Goal: Task Accomplishment & Management: Manage account settings

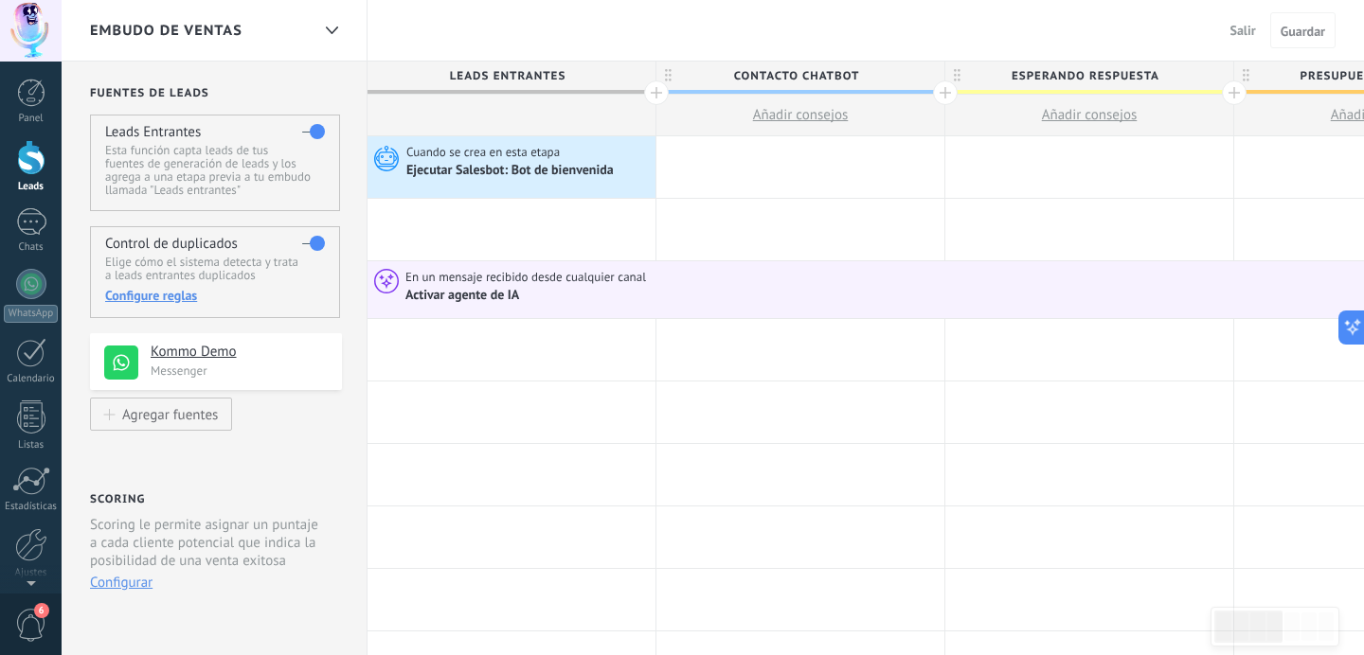
click at [32, 157] on div at bounding box center [31, 157] width 28 height 35
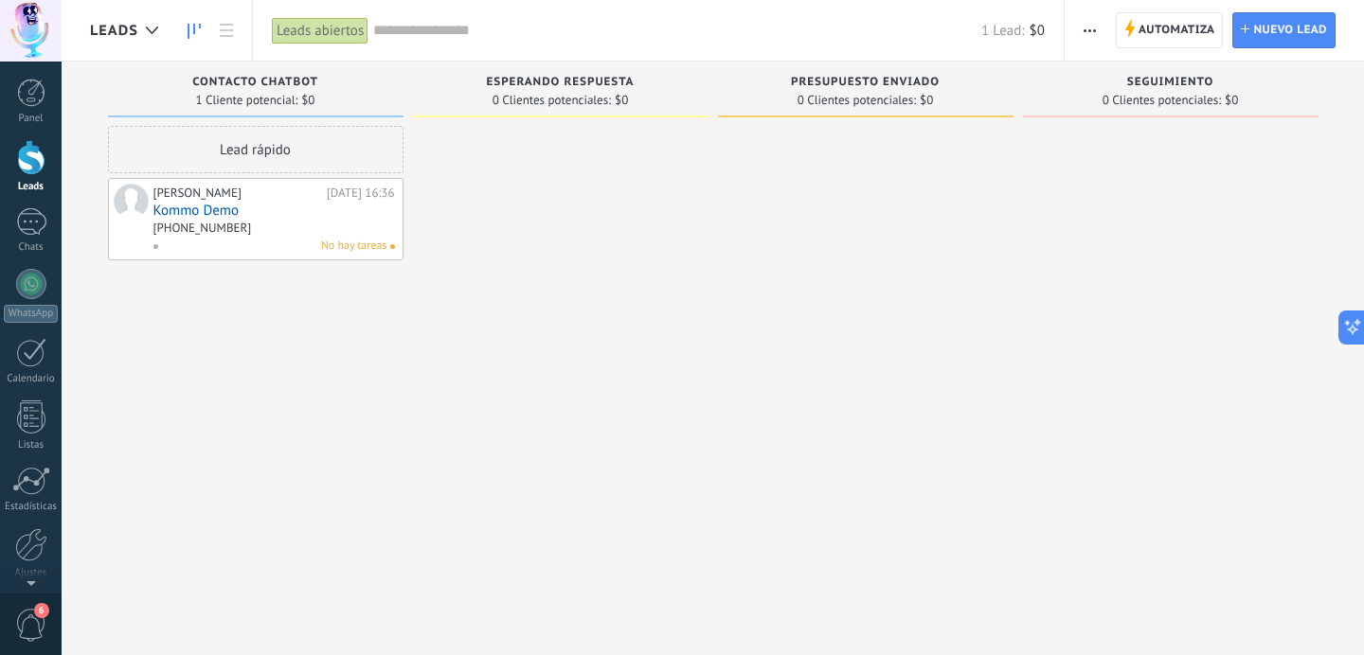
click at [1097, 27] on button "button" at bounding box center [1089, 30] width 27 height 36
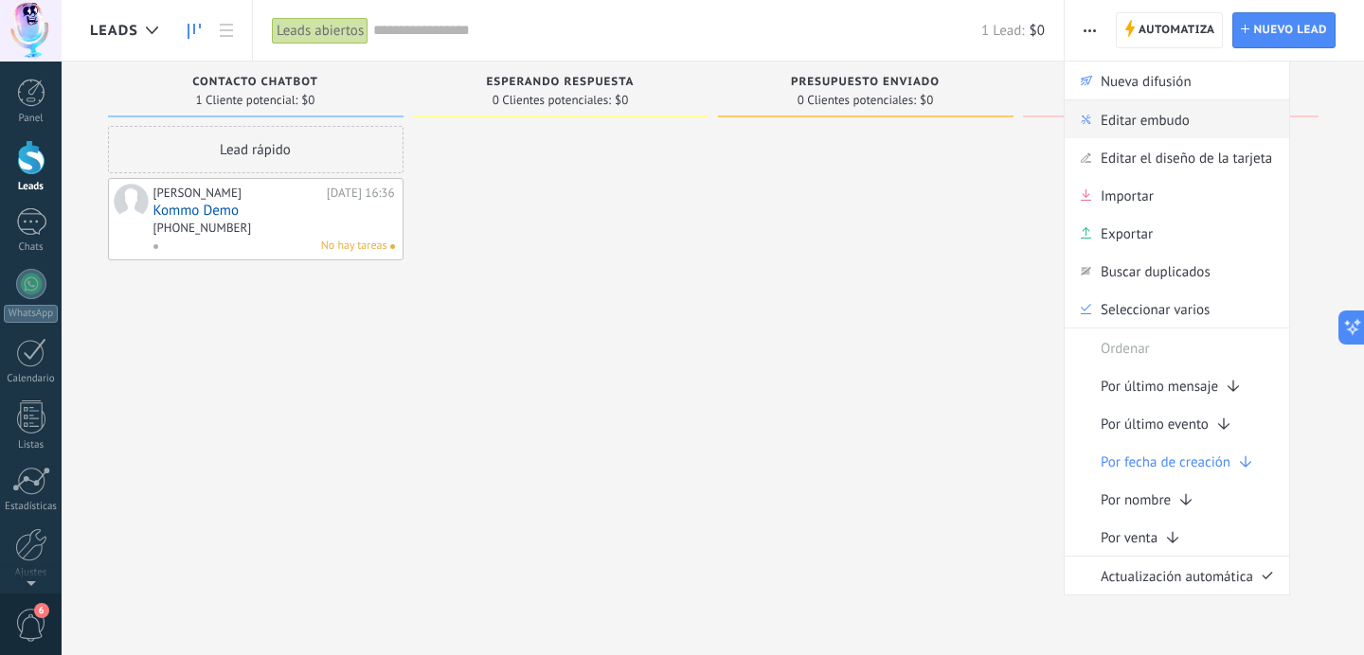
click at [1124, 127] on span "Editar embudo" at bounding box center [1144, 119] width 89 height 38
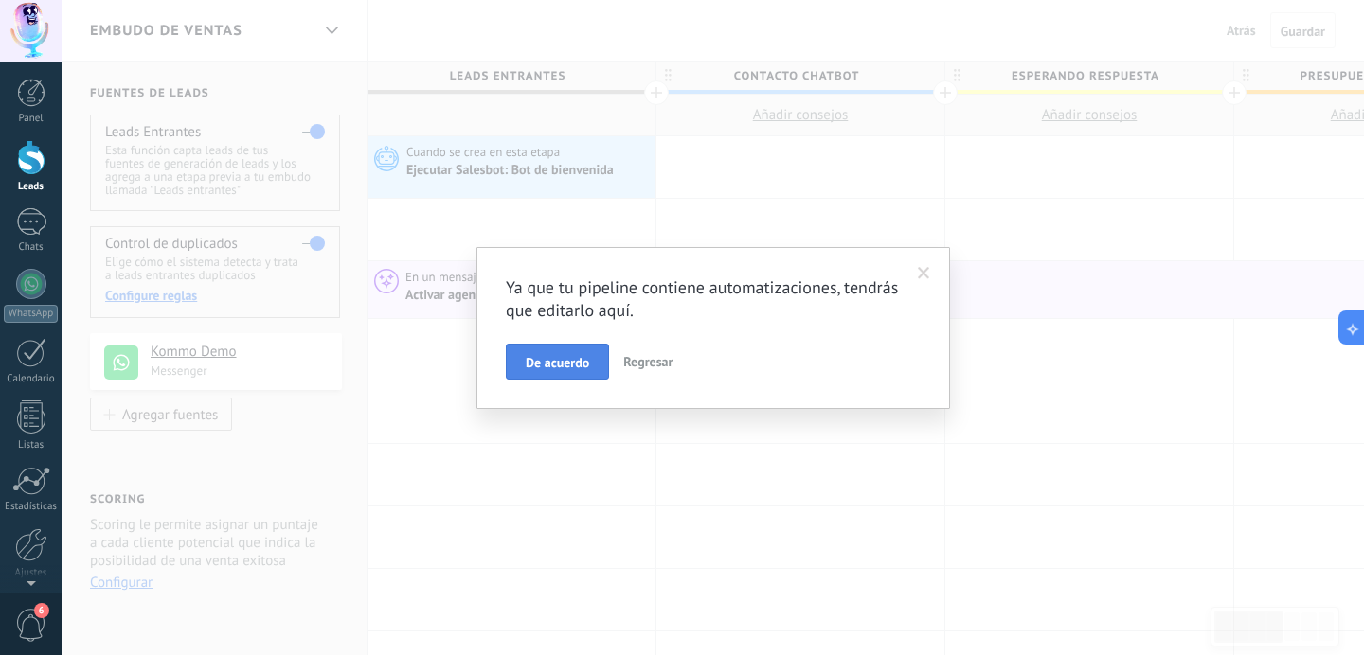
click at [575, 368] on span "De acuerdo" at bounding box center [557, 362] width 63 height 13
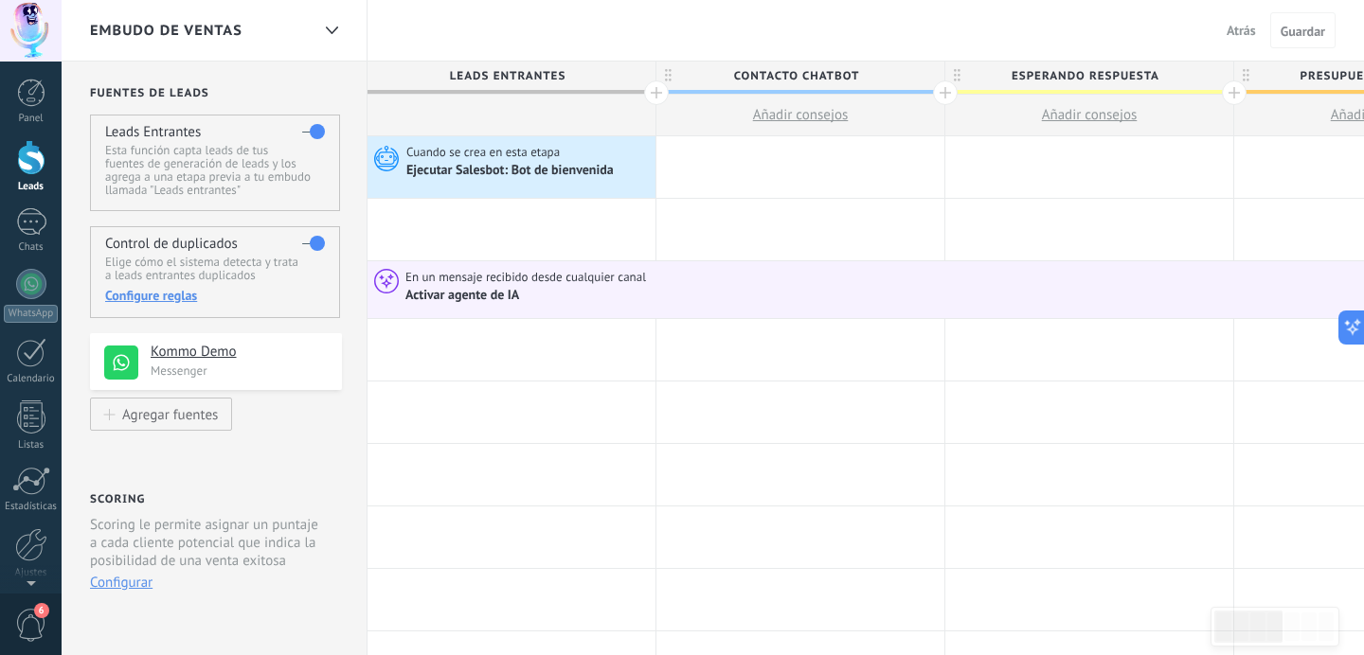
click at [28, 166] on div at bounding box center [31, 157] width 28 height 35
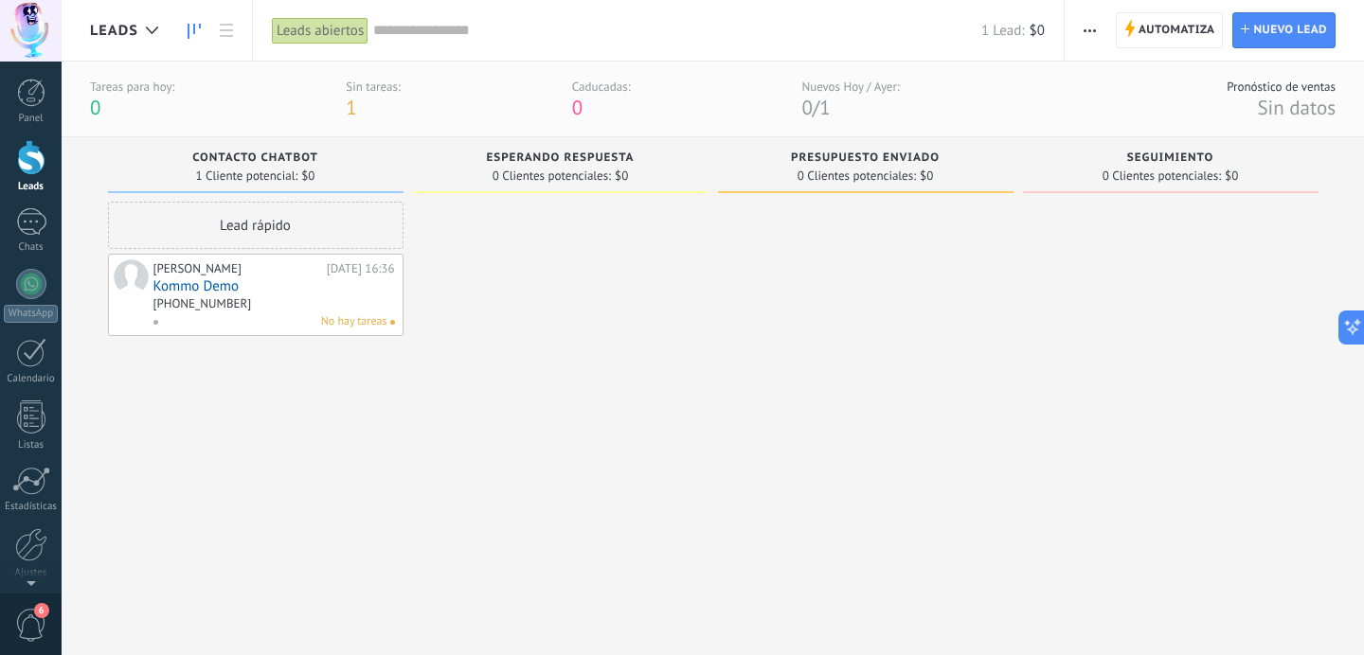
click at [1095, 31] on span "button" at bounding box center [1089, 30] width 12 height 36
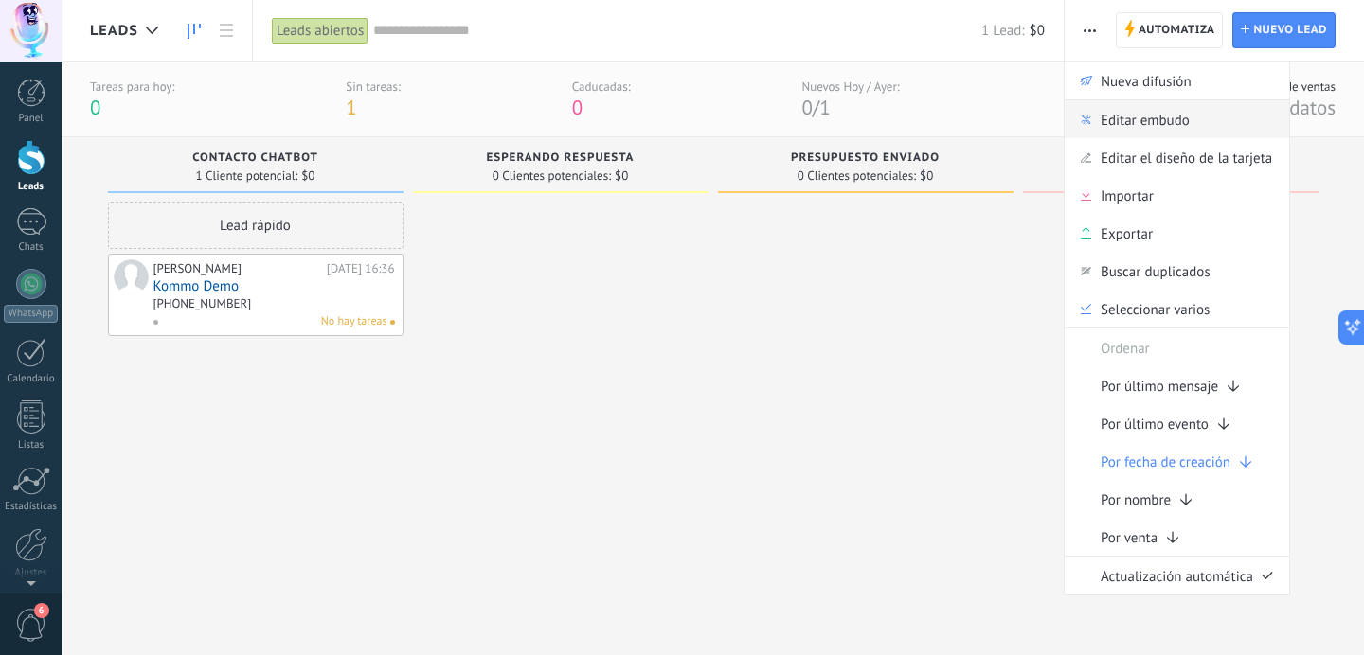
click at [1113, 122] on span "Editar embudo" at bounding box center [1144, 119] width 89 height 38
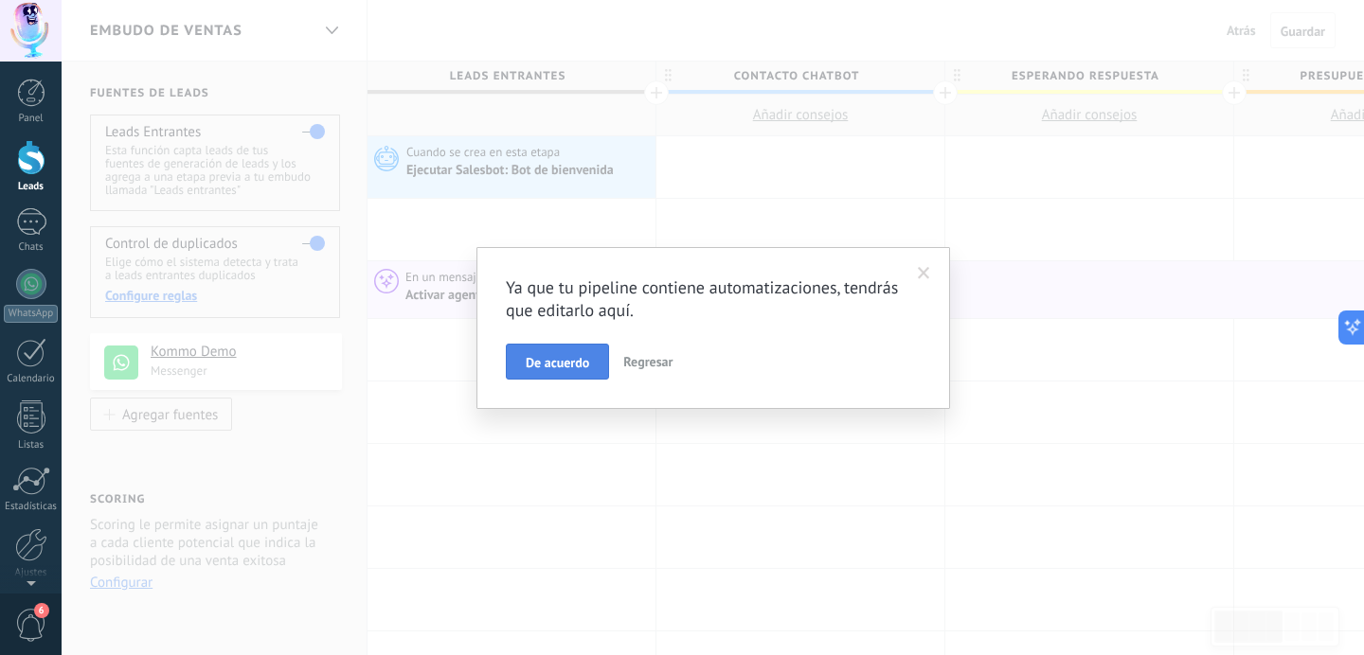
click at [581, 347] on button "De acuerdo" at bounding box center [557, 362] width 103 height 36
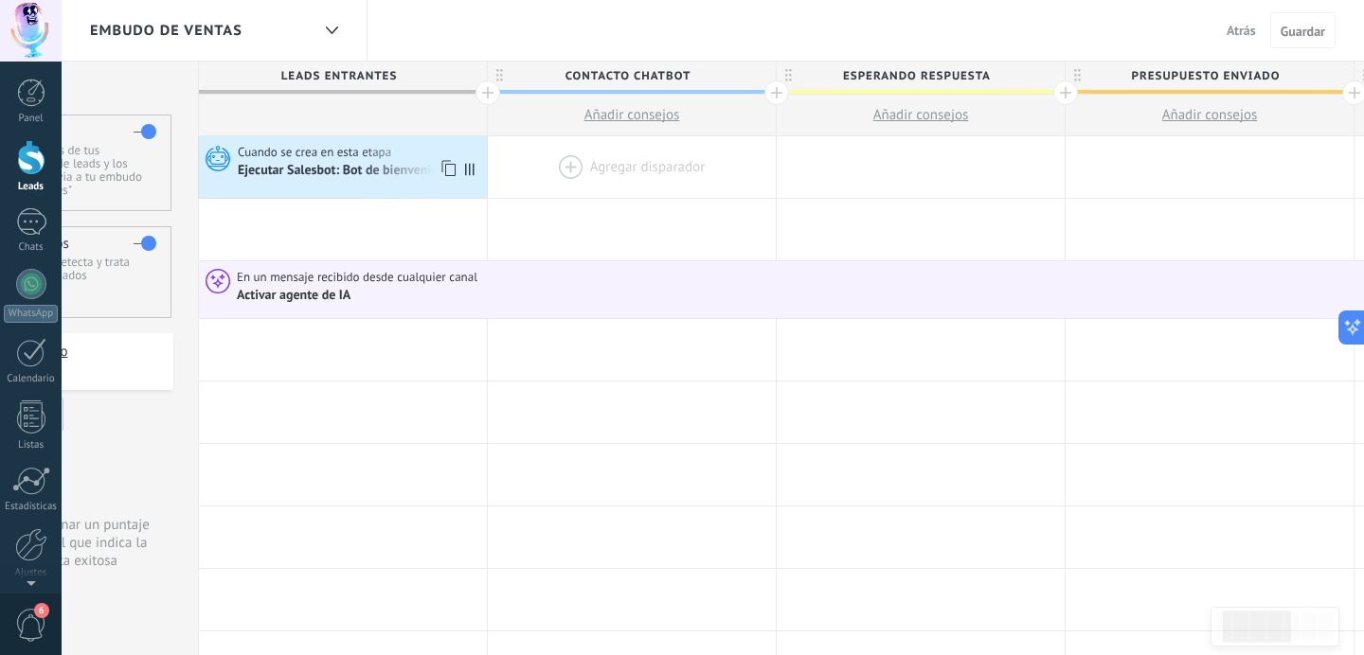
scroll to position [0, 166]
click at [460, 172] on div "Cuando se crea en esta etapa Ejecutar [PERSON_NAME]: Bot de bienvenida Avanzado" at bounding box center [346, 167] width 288 height 62
click at [422, 167] on div "Ejecutar Salesbot: Bot de bienvenida" at bounding box center [346, 171] width 210 height 17
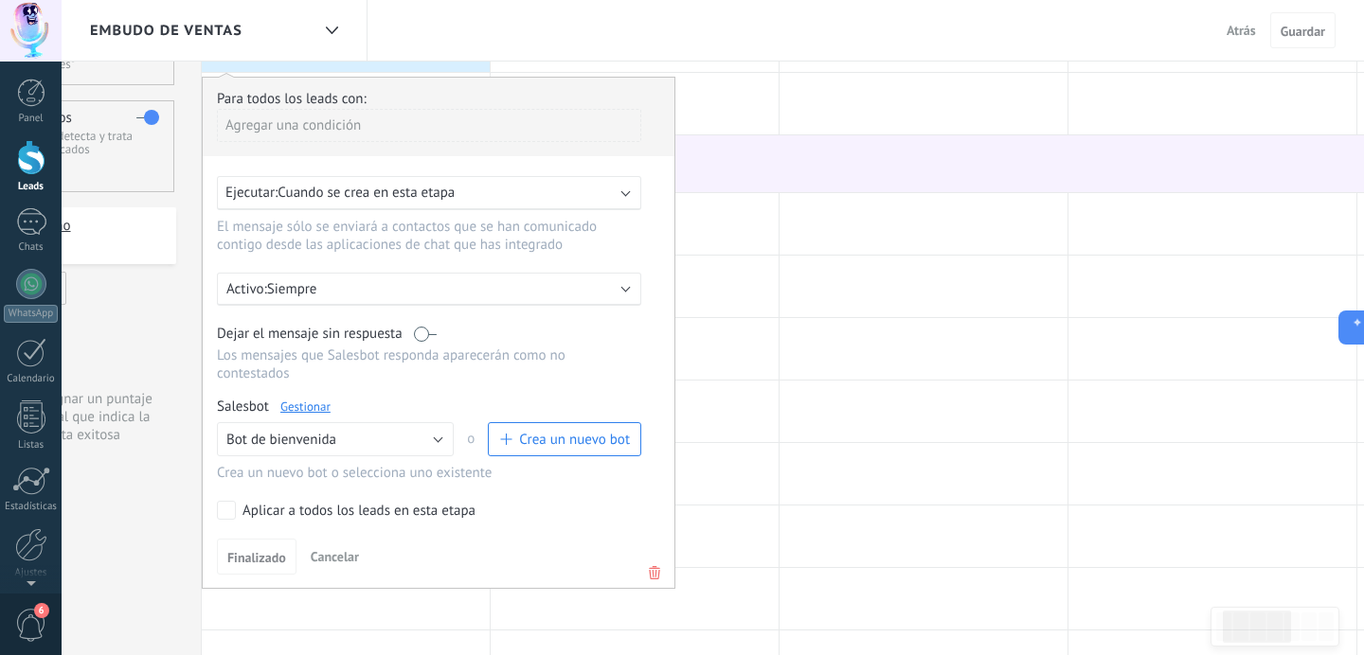
scroll to position [135, 0]
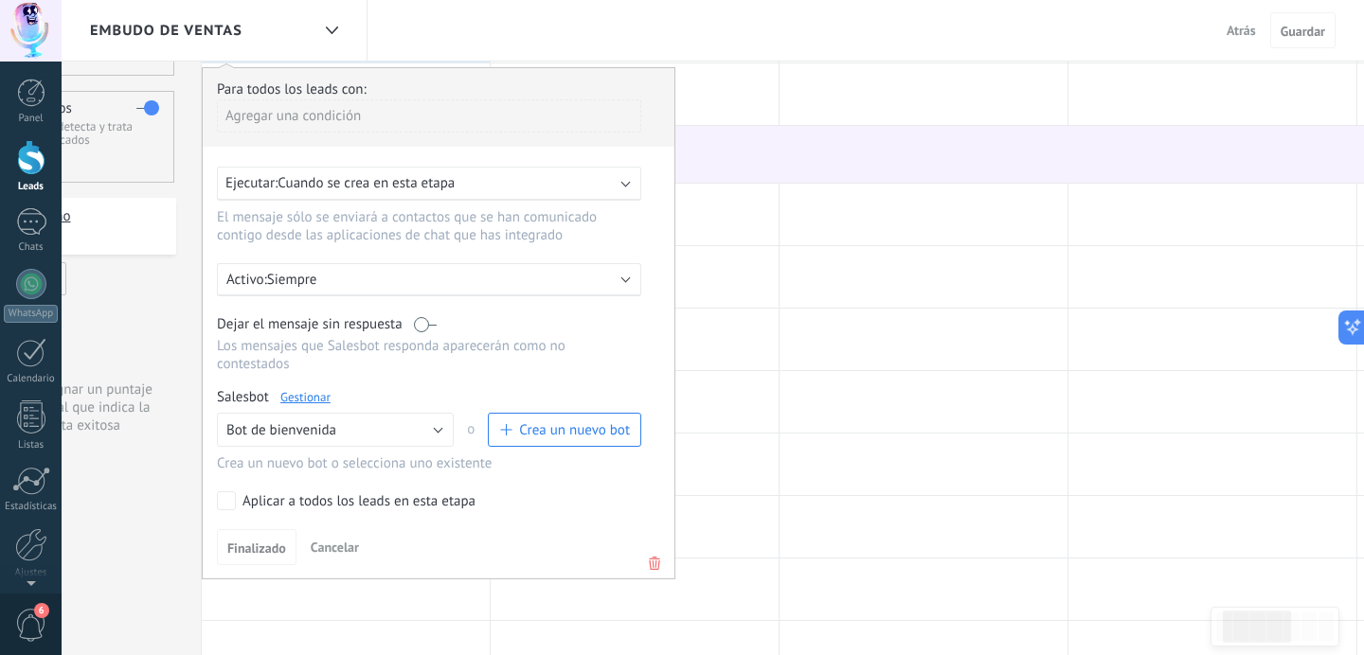
click at [378, 272] on div "Activo: Siempre" at bounding box center [429, 279] width 424 height 33
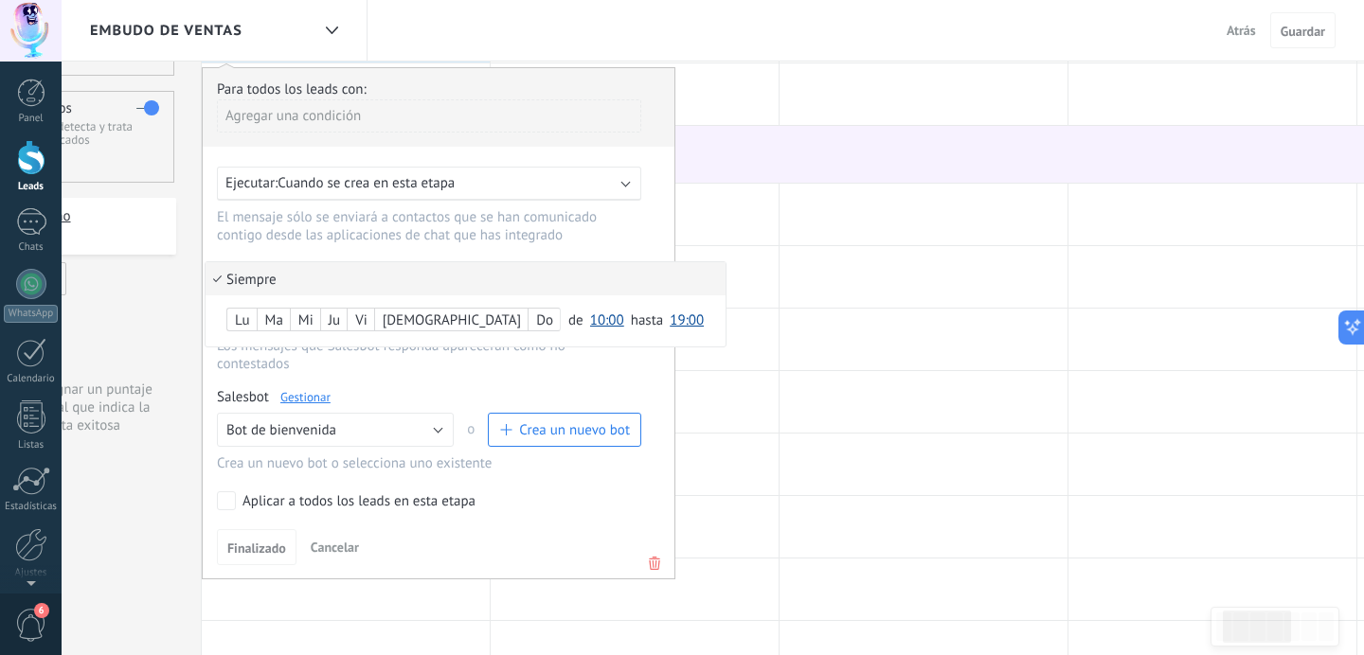
click at [378, 272] on li "Siempre" at bounding box center [465, 278] width 520 height 33
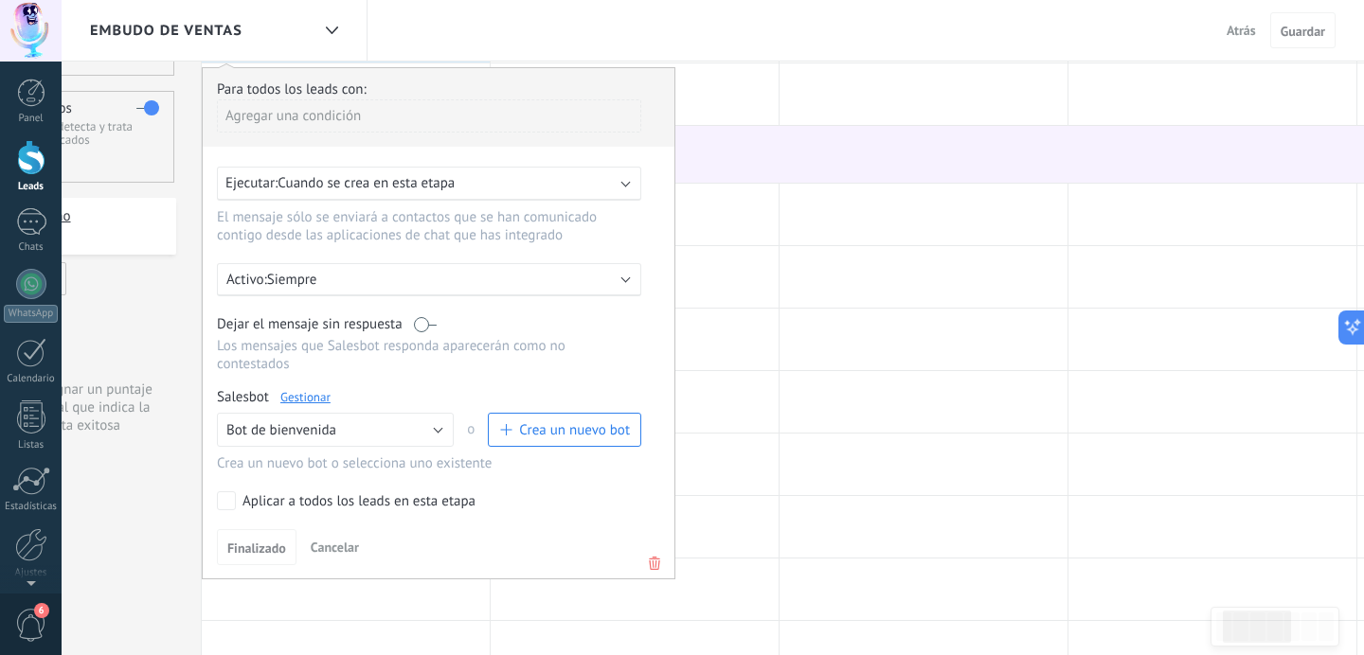
click at [649, 563] on icon at bounding box center [654, 563] width 21 height 23
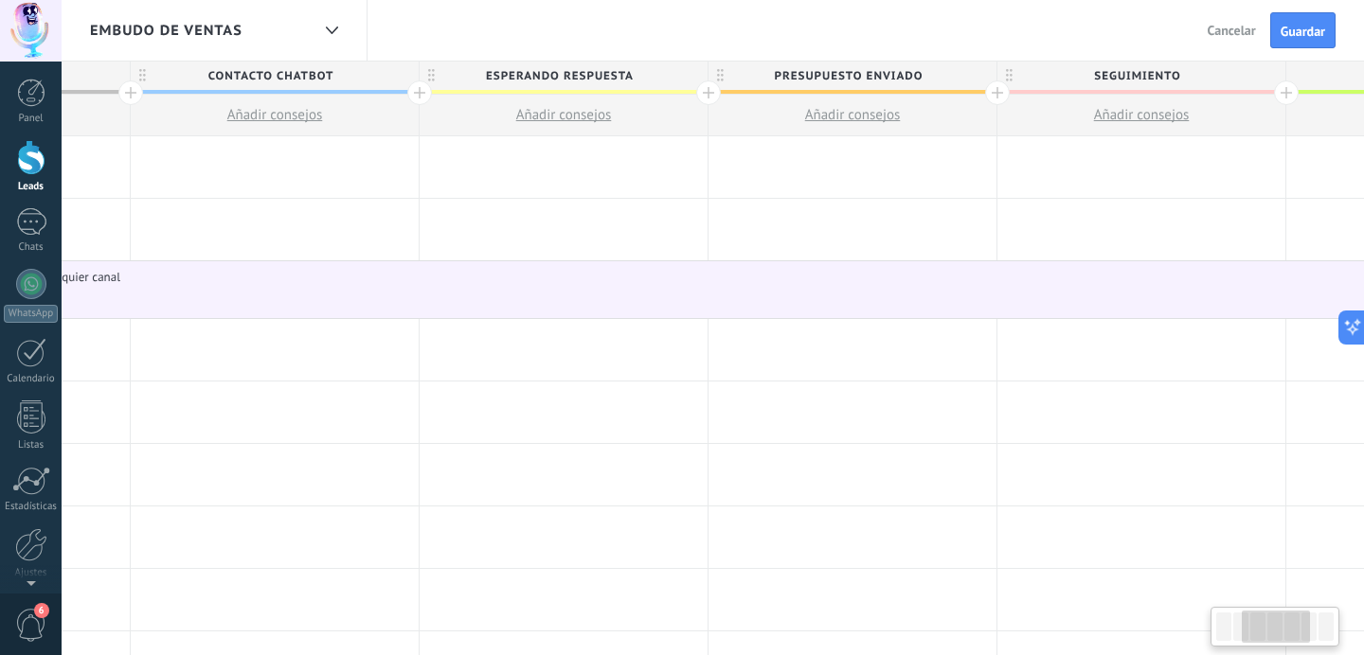
scroll to position [0, 527]
click at [676, 277] on div "En un mensaje recibido desde cualquier canal" at bounding box center [738, 277] width 1718 height 17
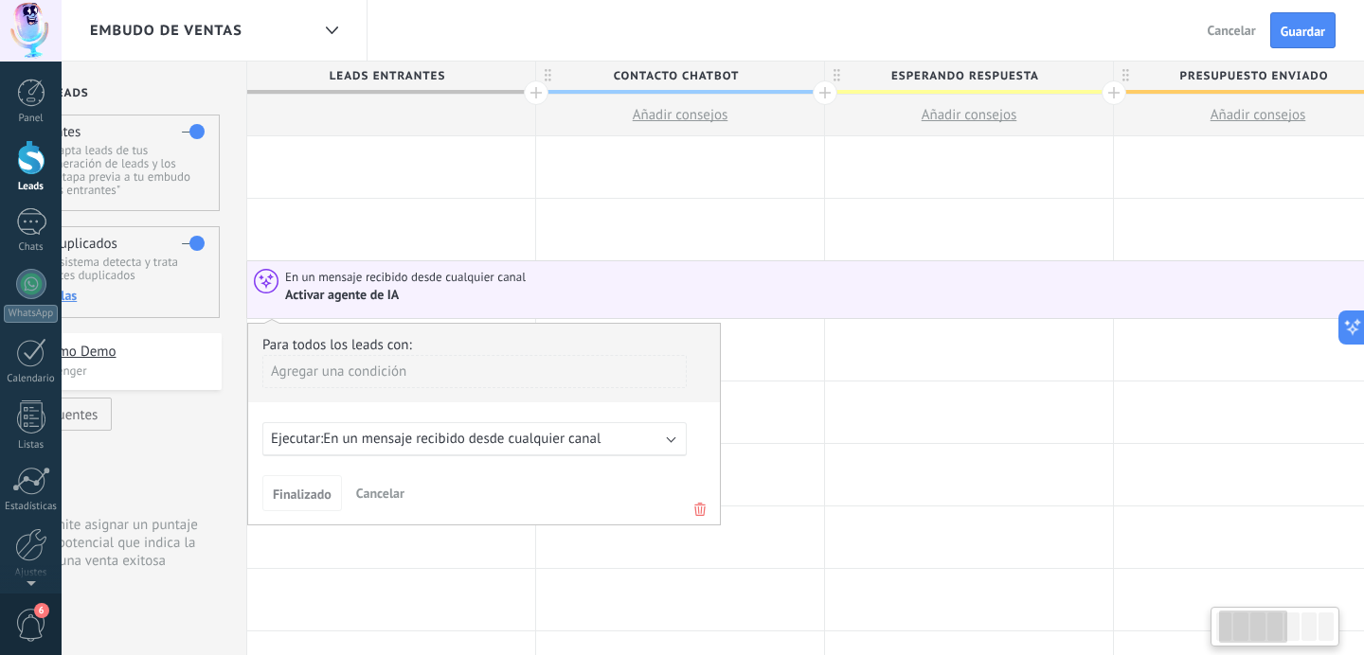
scroll to position [0, 0]
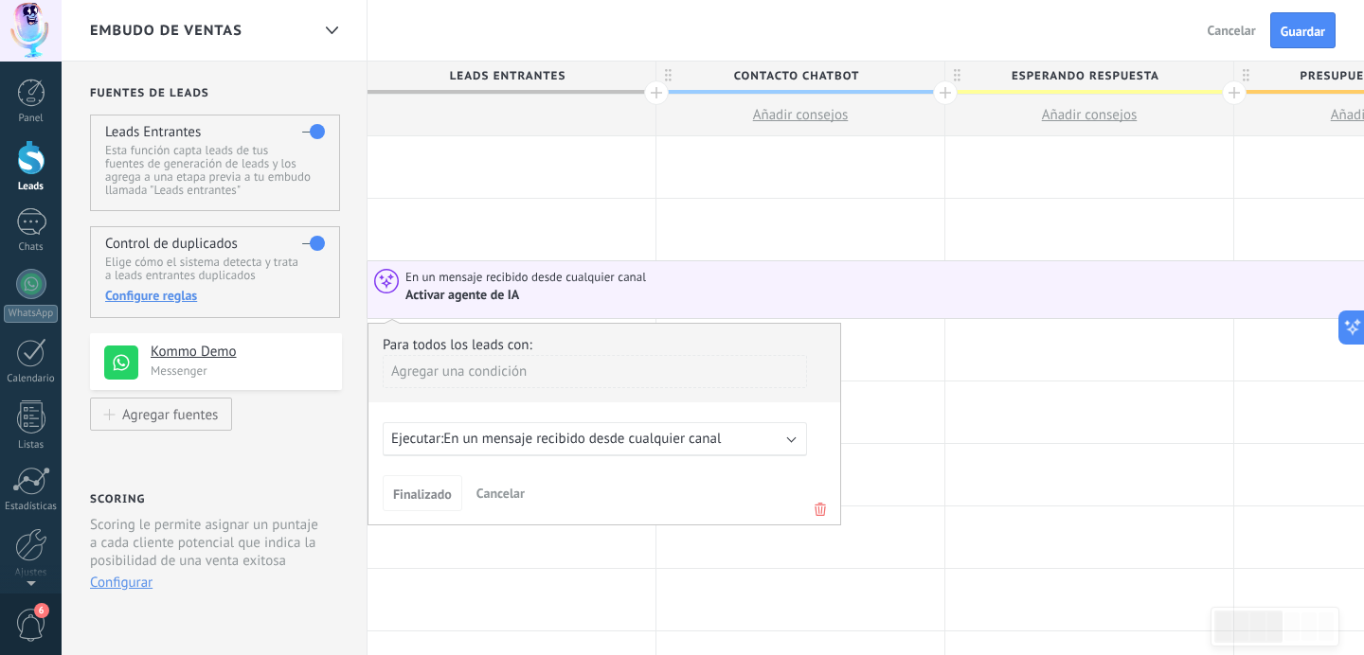
click at [677, 277] on div "En un mensaje recibido desde cualquier canal" at bounding box center [1264, 277] width 1718 height 17
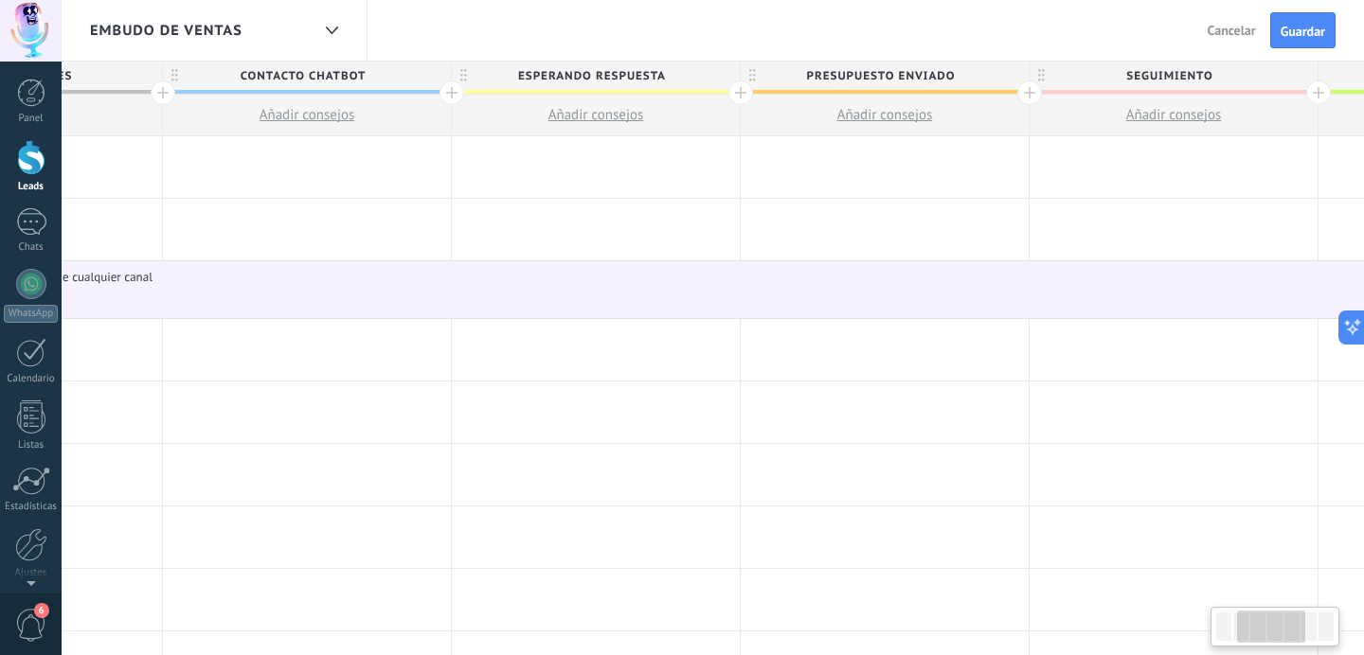
scroll to position [0, 744]
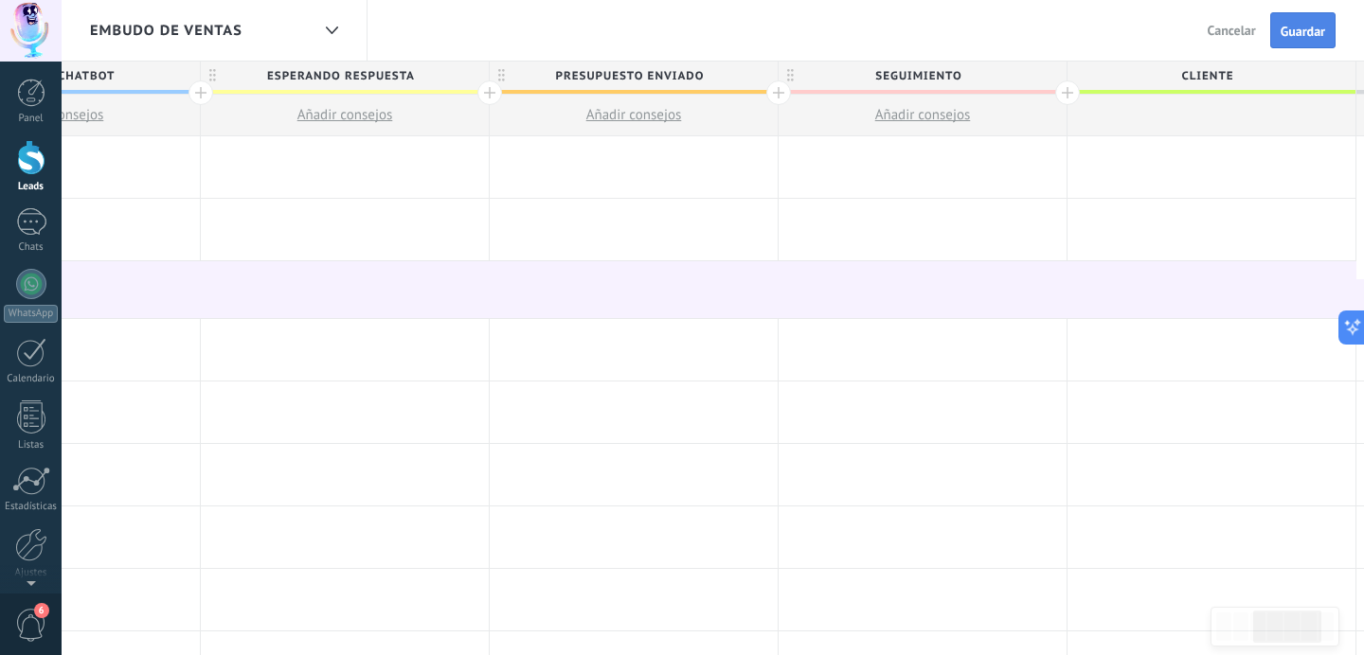
click at [1300, 25] on span "Guardar" at bounding box center [1302, 31] width 45 height 13
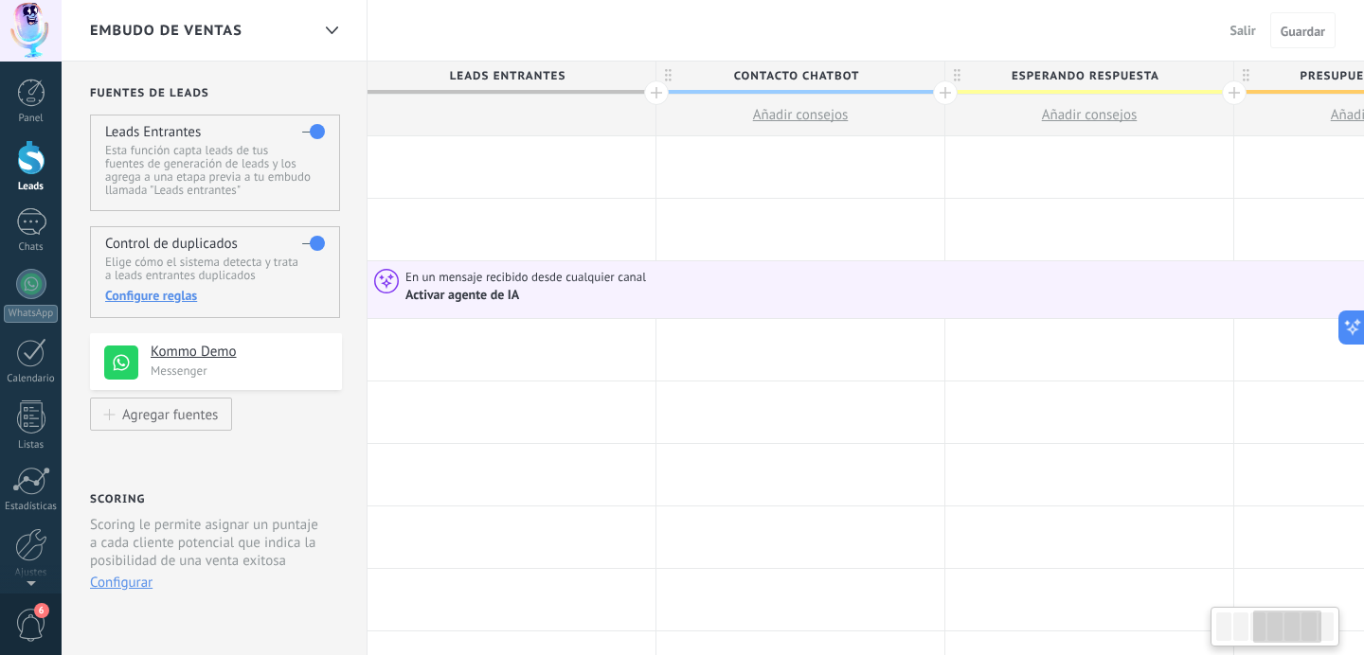
scroll to position [0, 744]
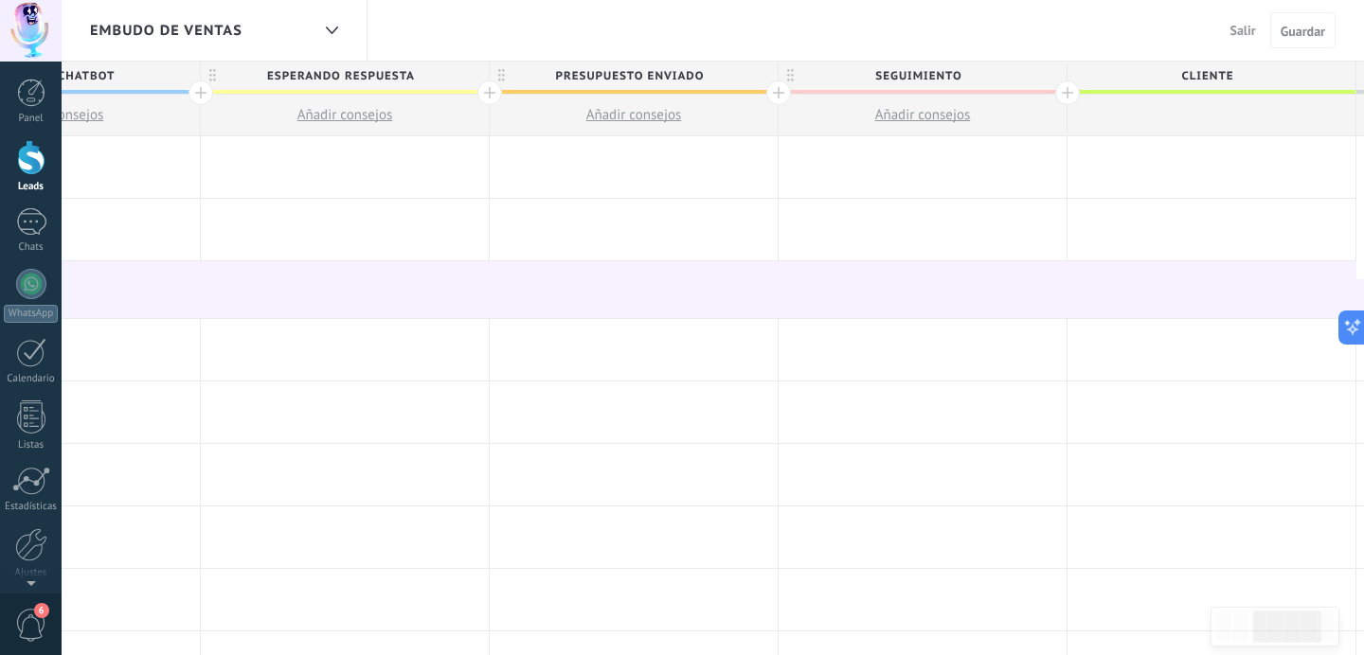
click at [32, 153] on div at bounding box center [31, 157] width 28 height 35
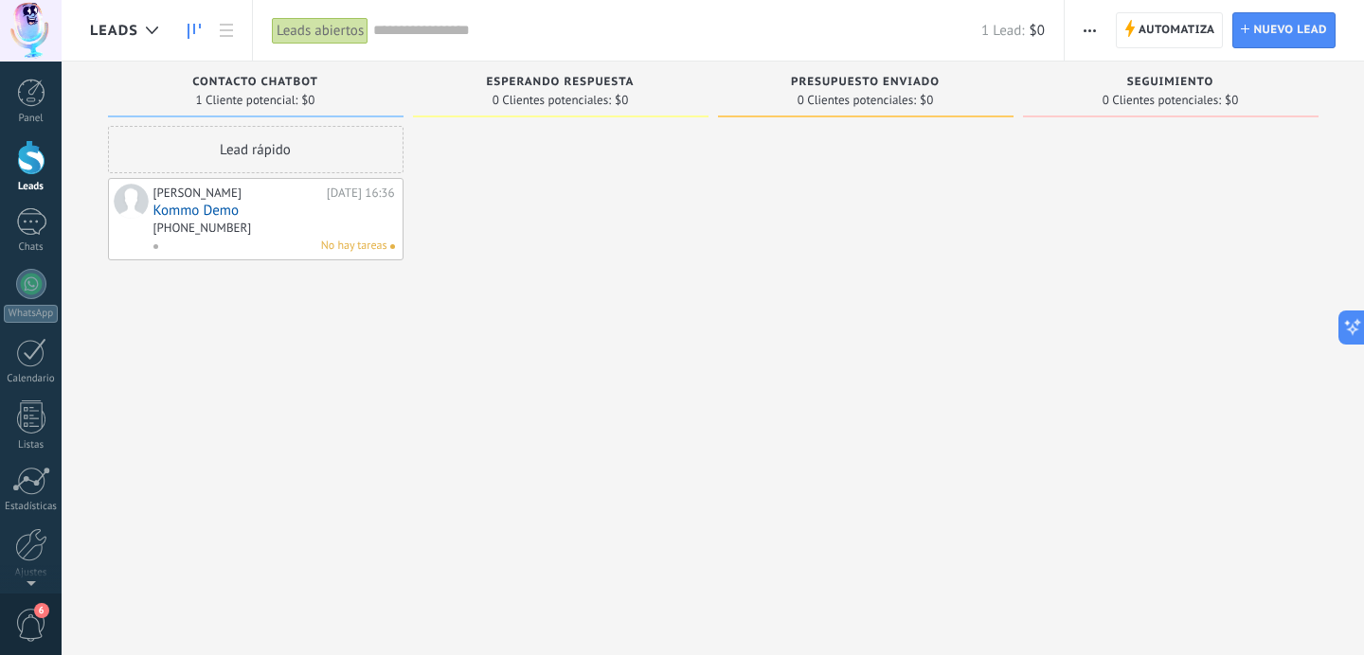
click at [1221, 98] on div "0 Clientes potenciales: $0" at bounding box center [1169, 100] width 135 height 11
click at [1087, 35] on span "button" at bounding box center [1089, 30] width 12 height 36
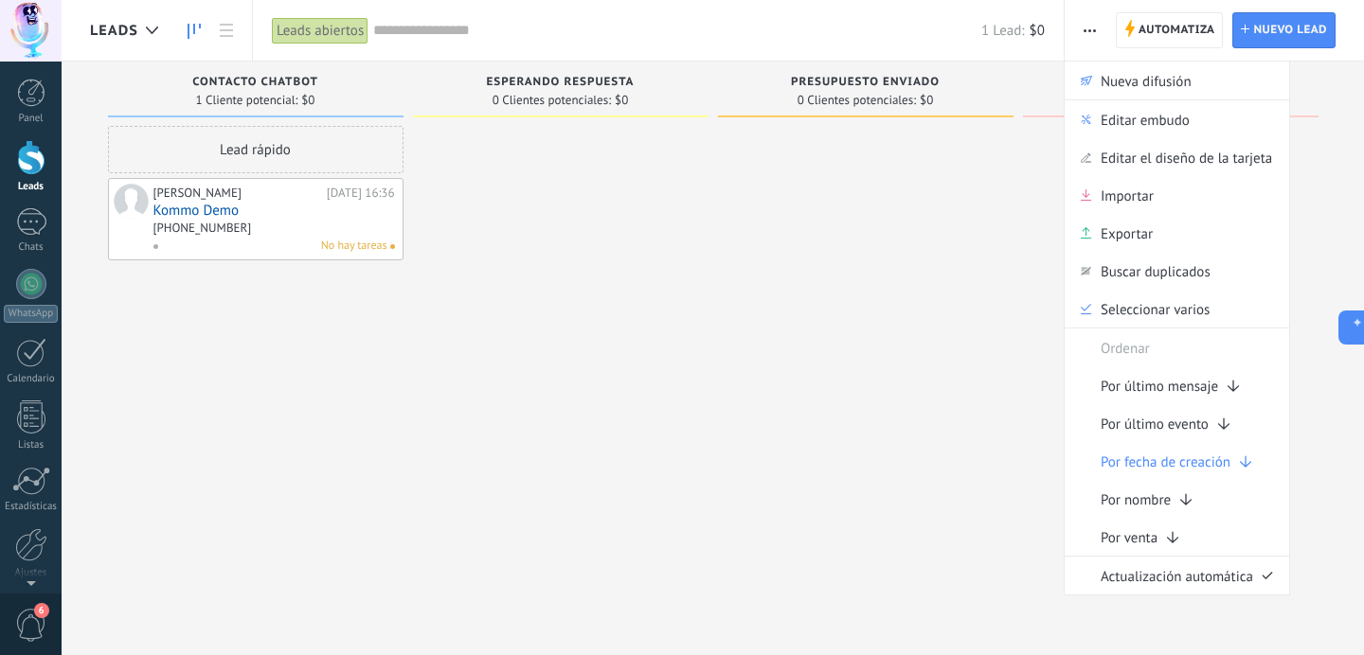
click at [995, 199] on div at bounding box center [865, 330] width 295 height 408
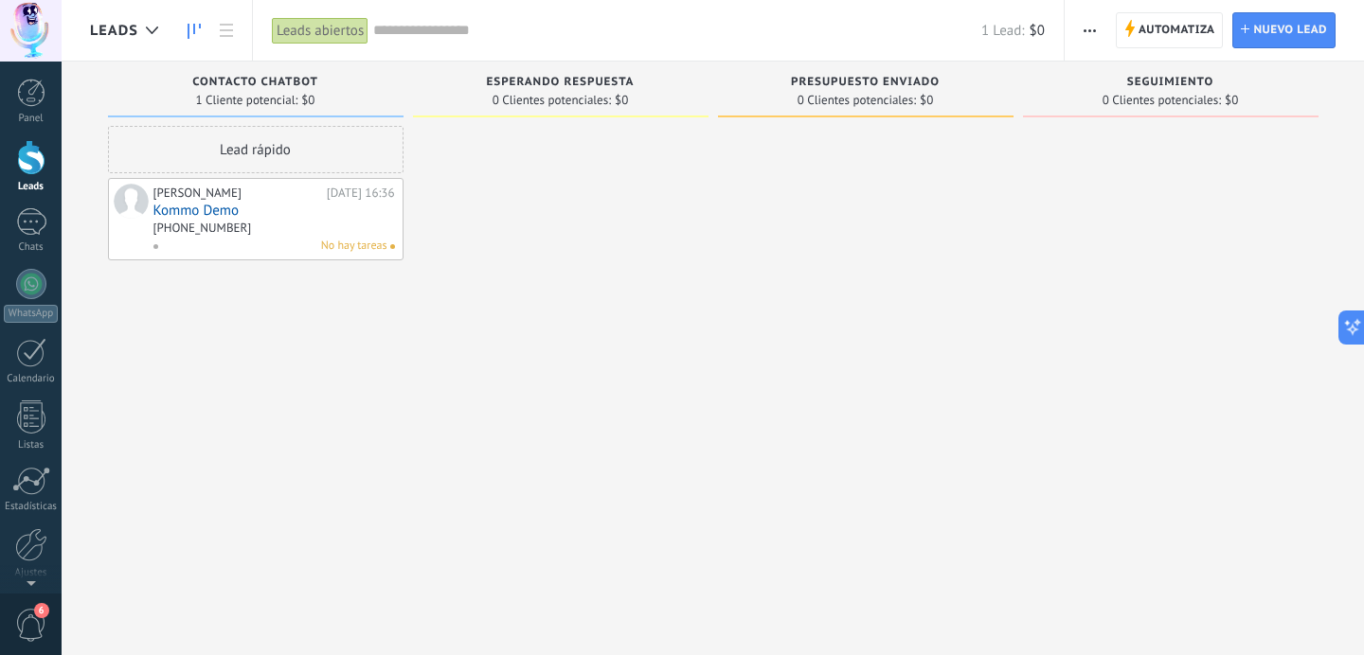
click at [197, 35] on icon at bounding box center [193, 31] width 13 height 15
click at [221, 35] on use at bounding box center [226, 30] width 13 height 13
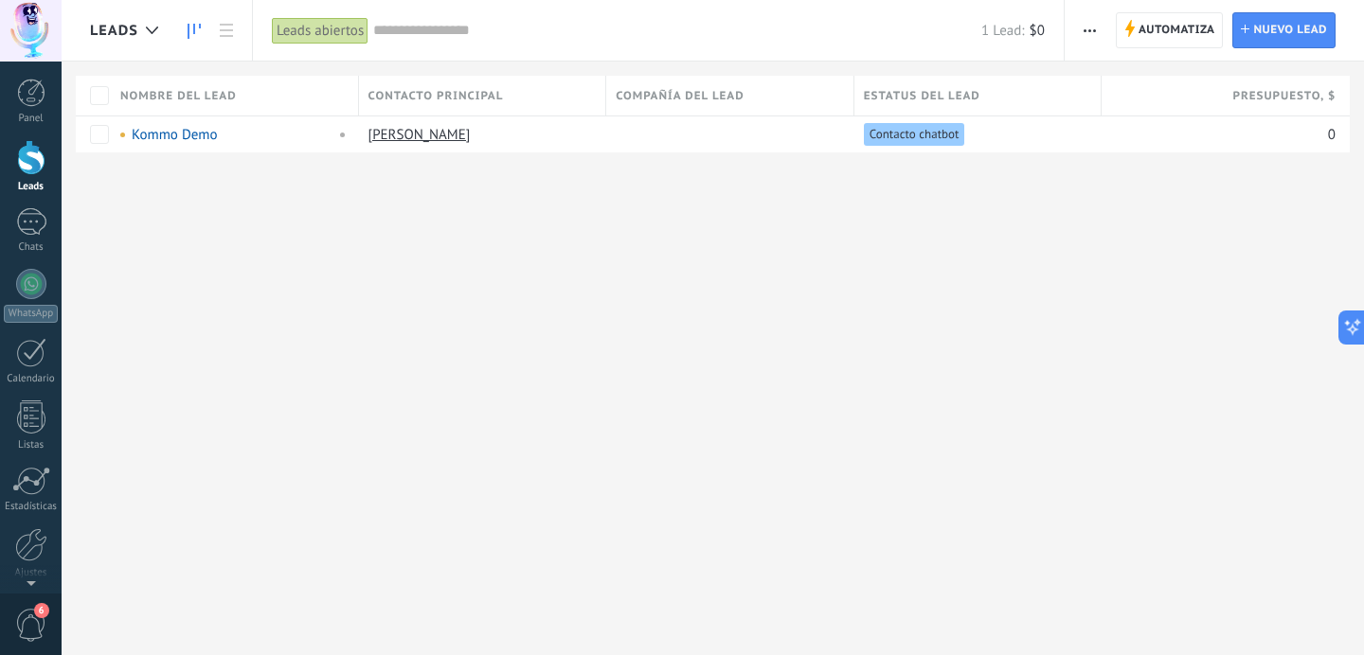
click at [201, 33] on link at bounding box center [194, 30] width 32 height 37
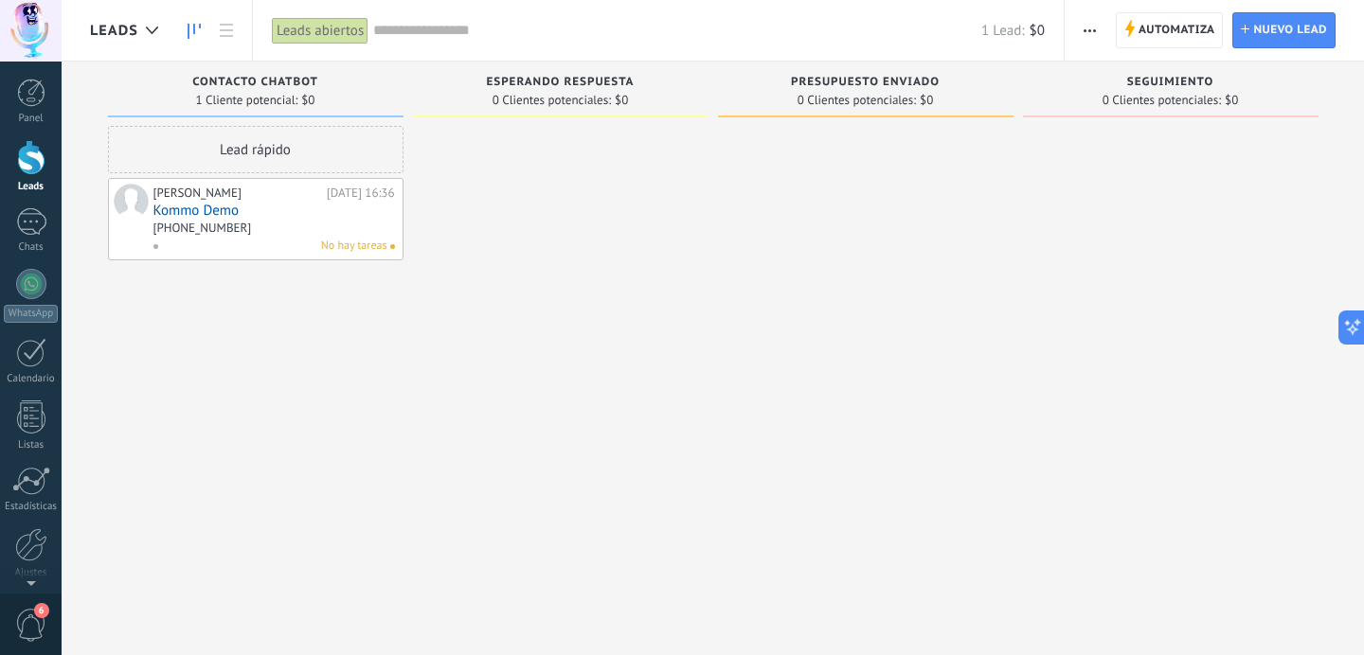
click at [585, 85] on span "esperando respuesta" at bounding box center [560, 82] width 148 height 13
click at [31, 619] on span "6" at bounding box center [31, 625] width 32 height 33
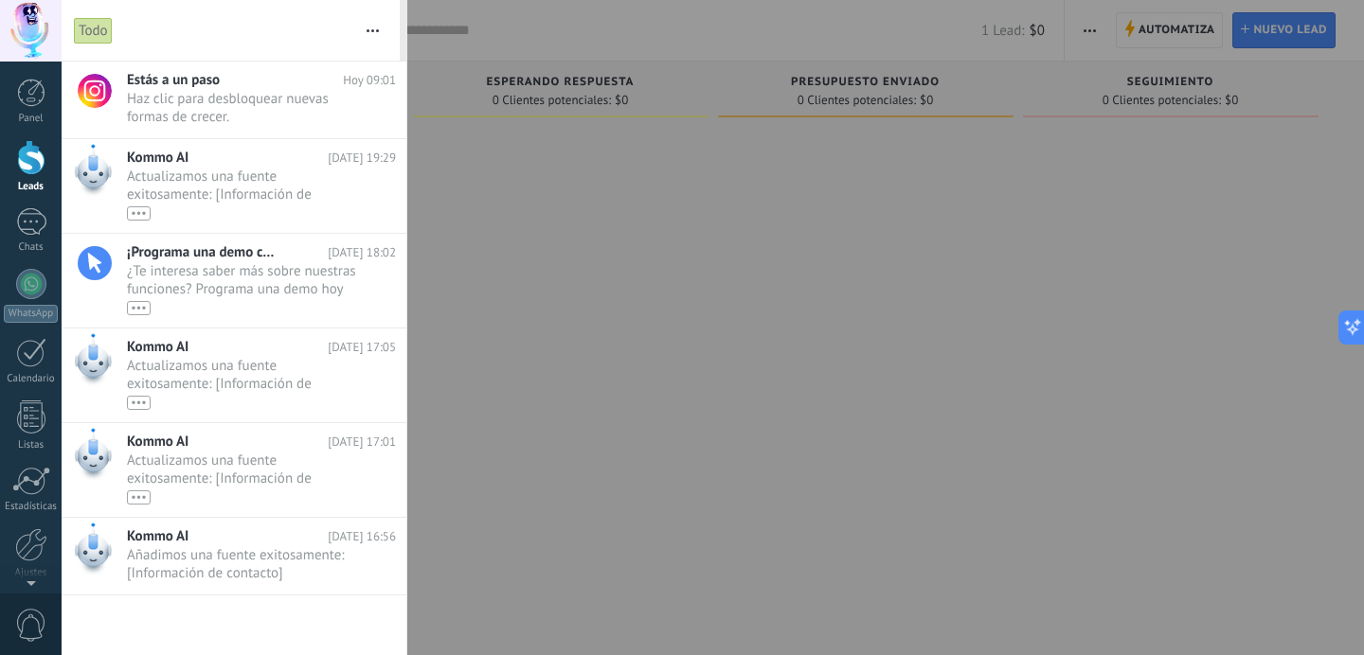
click at [374, 29] on icon "button" at bounding box center [372, 30] width 12 height 3
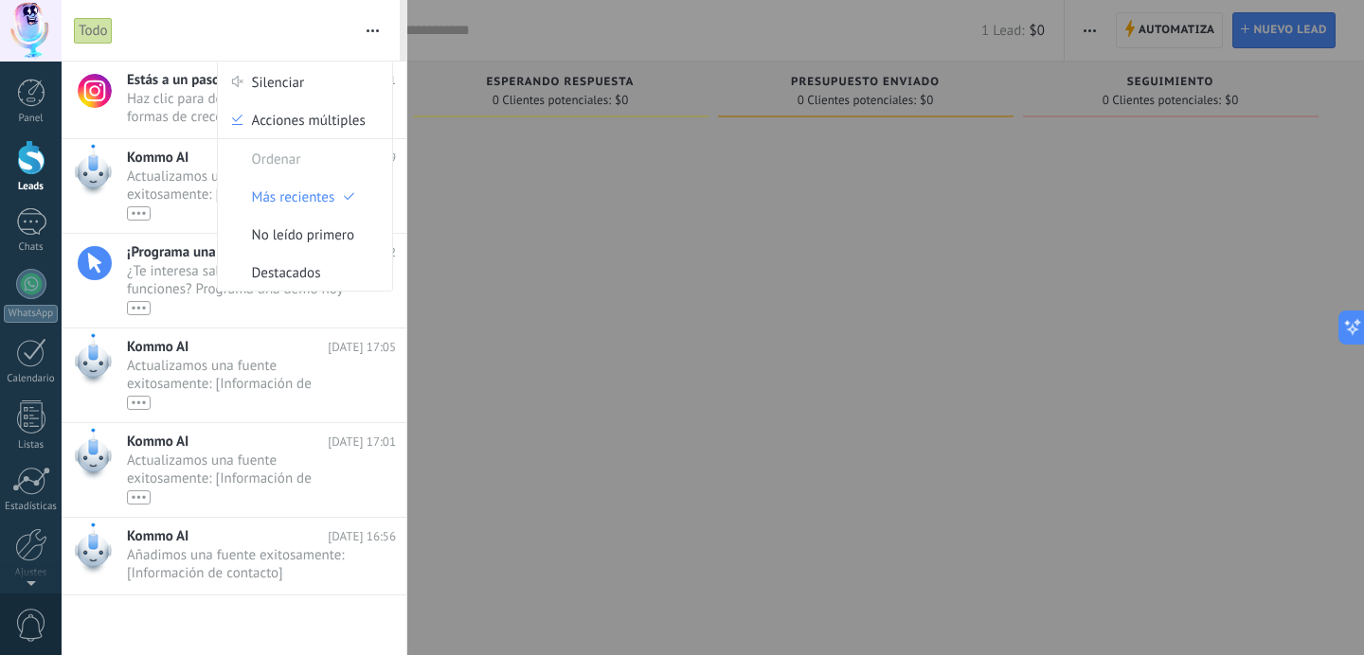
click at [381, 41] on button "button" at bounding box center [372, 30] width 41 height 61
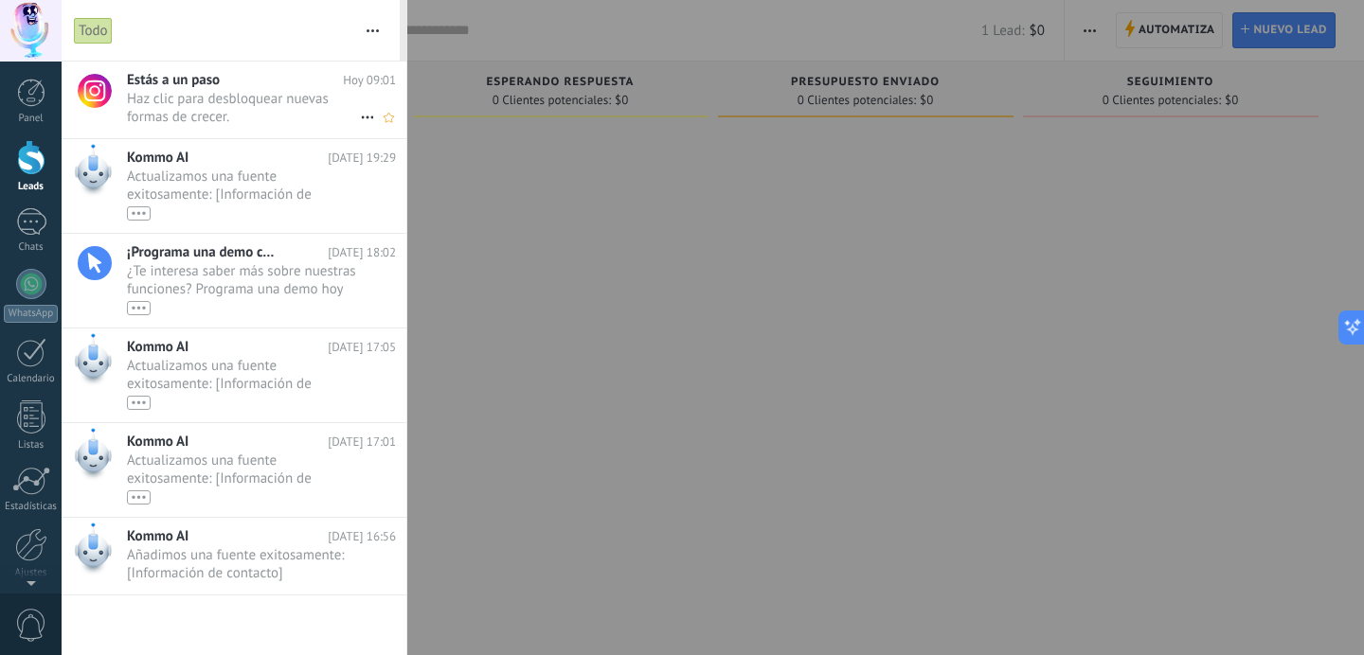
click at [357, 116] on icon at bounding box center [367, 117] width 23 height 23
click at [567, 279] on div at bounding box center [682, 327] width 1364 height 655
click at [562, 241] on div at bounding box center [682, 327] width 1364 height 655
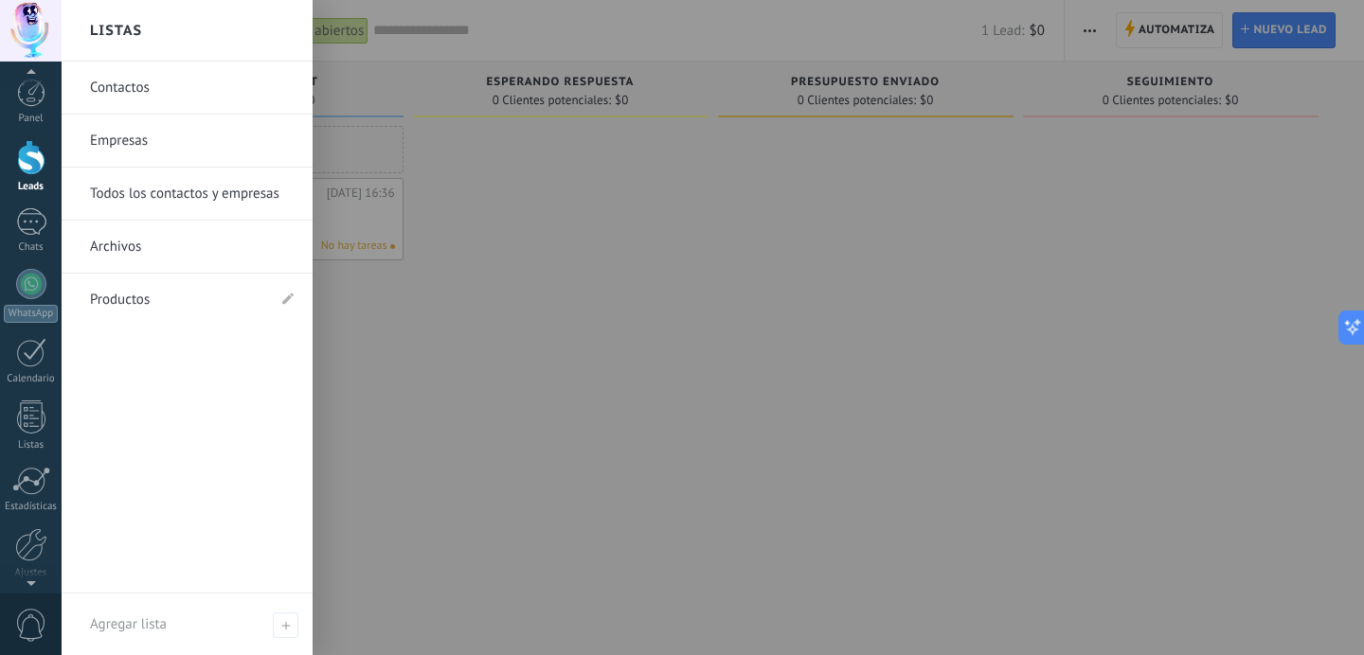
scroll to position [9, 0]
click at [36, 620] on span "0" at bounding box center [31, 625] width 32 height 33
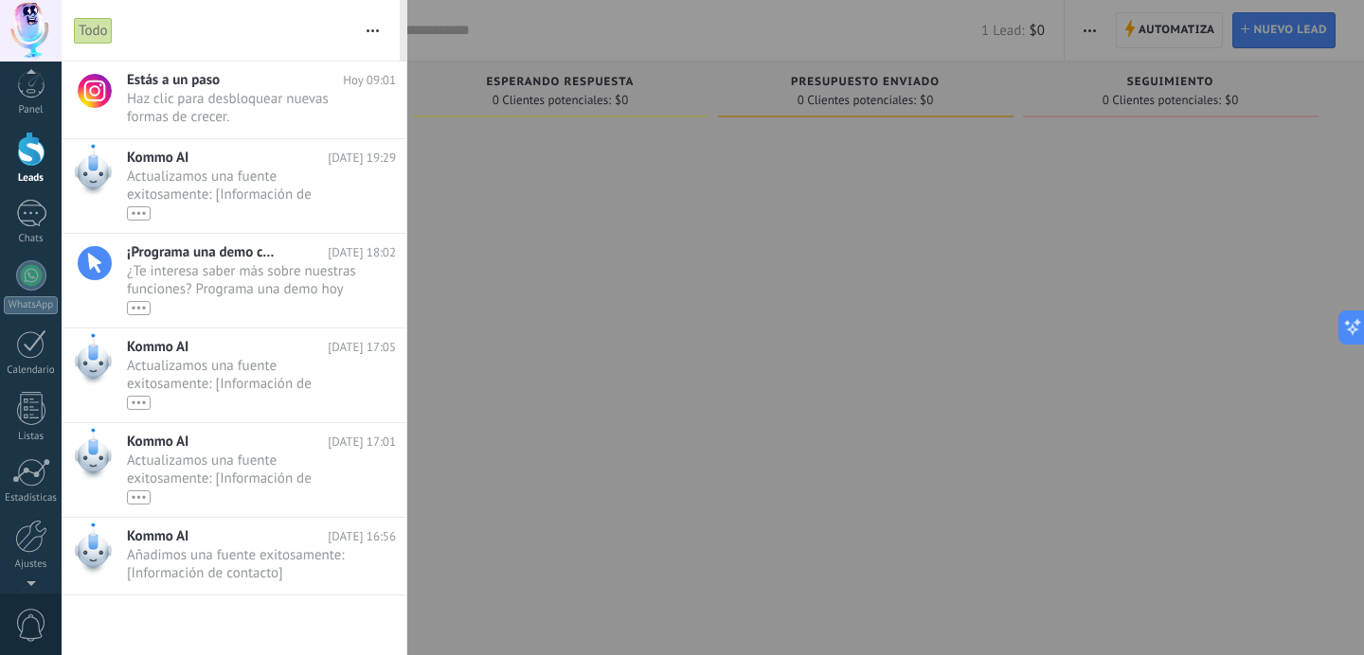
click at [36, 620] on span "0" at bounding box center [31, 625] width 32 height 33
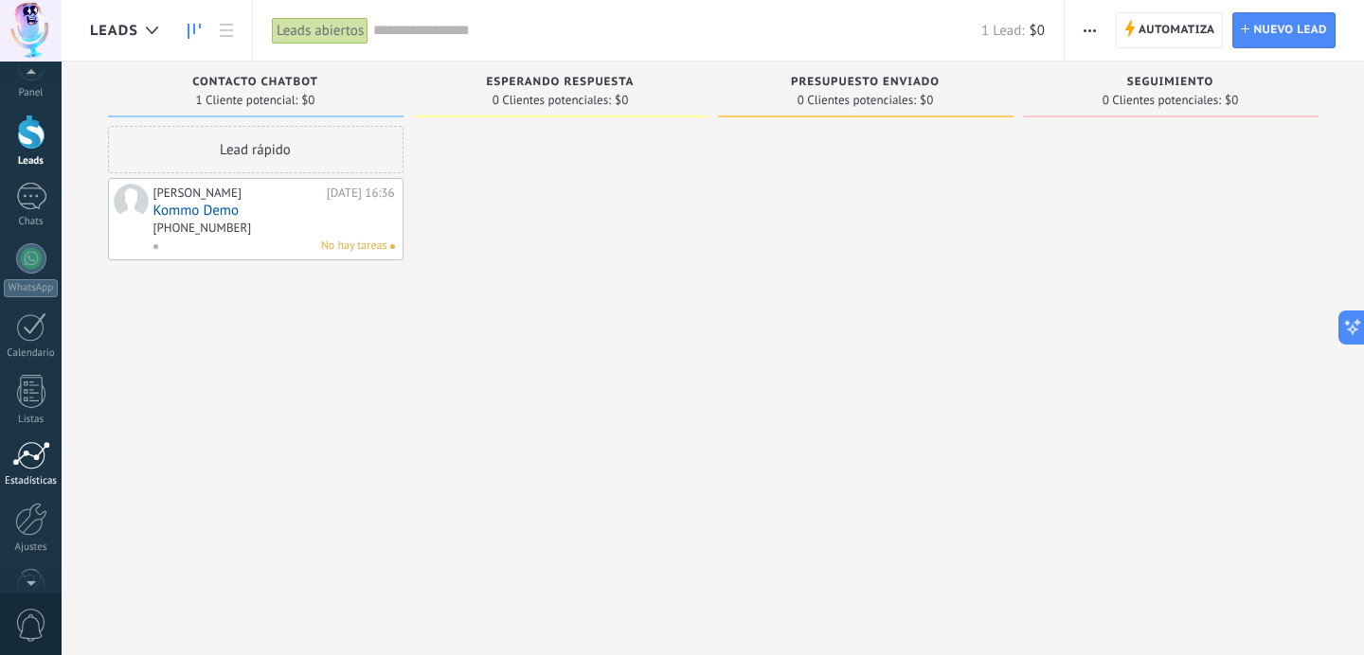
scroll to position [0, 0]
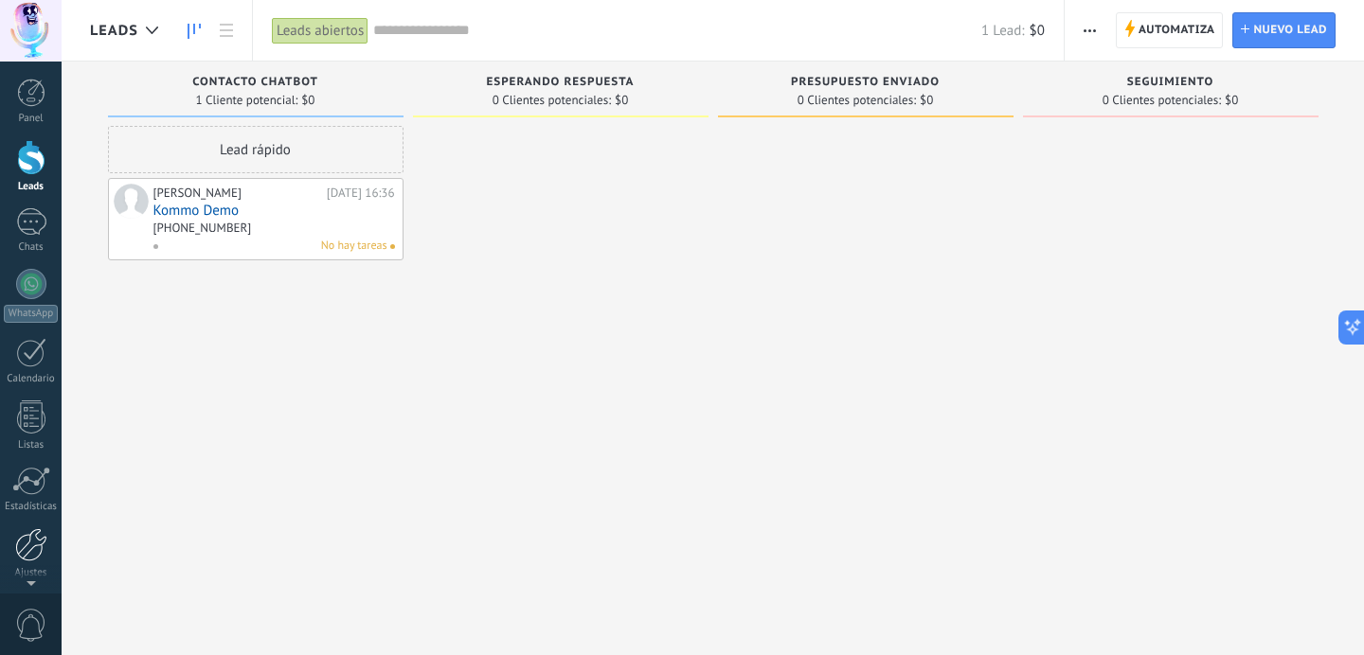
click at [25, 533] on div at bounding box center [31, 544] width 32 height 33
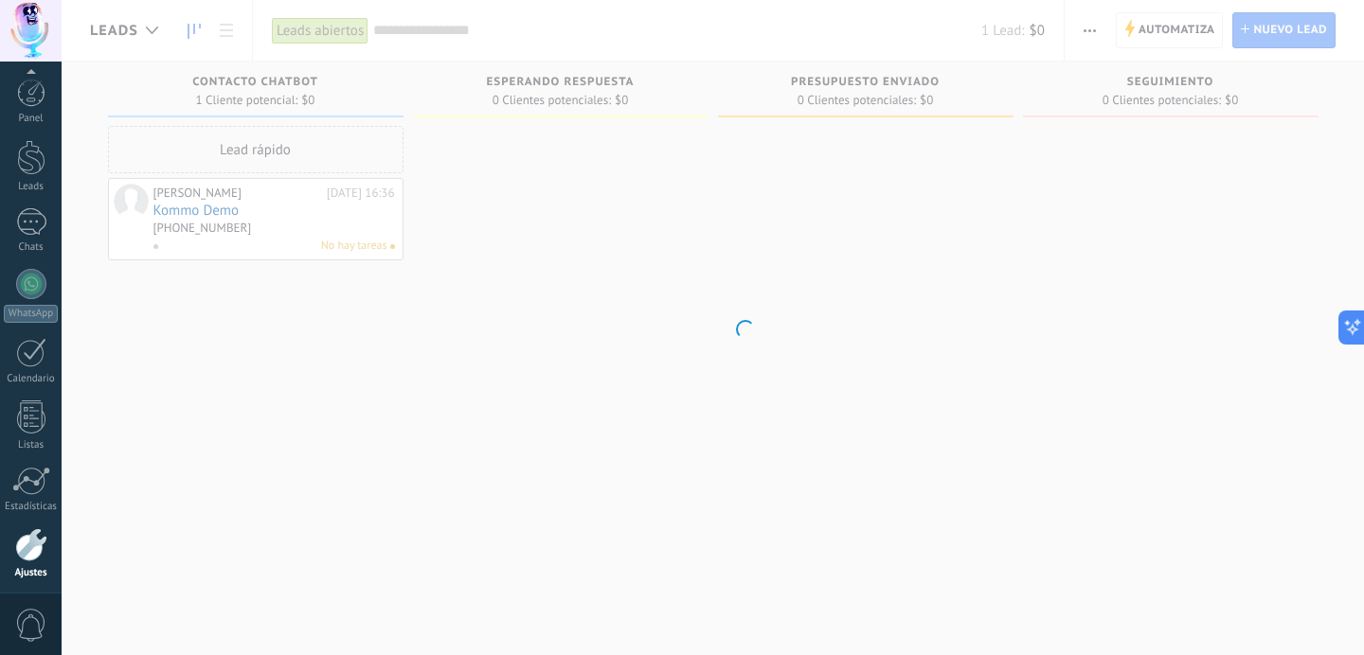
scroll to position [71, 0]
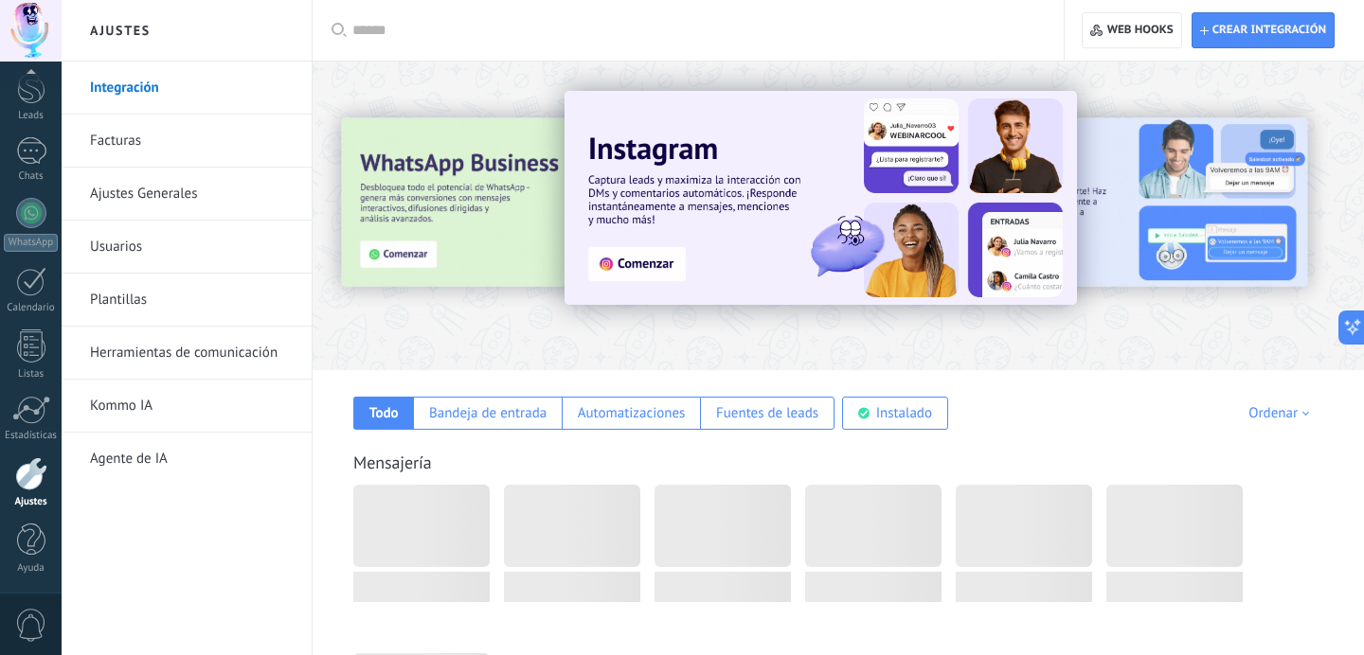
click at [139, 402] on link "Kommo IA" at bounding box center [191, 406] width 203 height 53
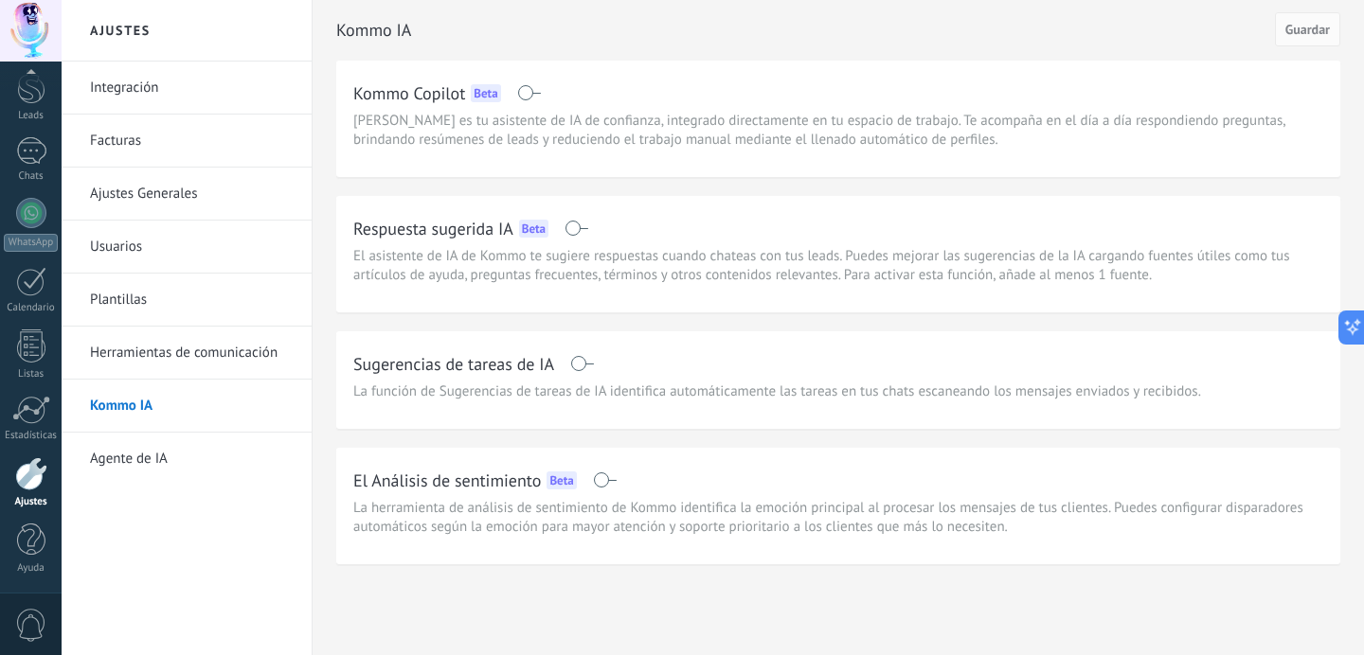
click at [158, 459] on link "Agente de IA" at bounding box center [191, 459] width 203 height 53
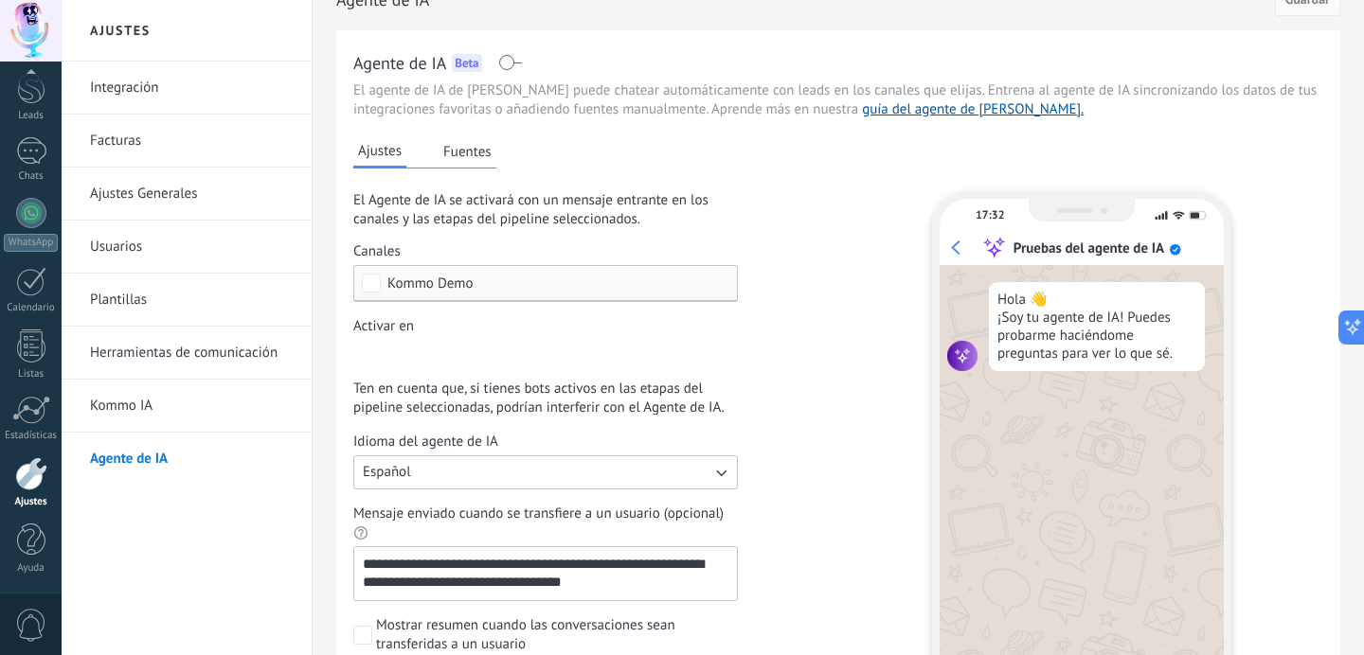
scroll to position [24, 0]
